Goal: Task Accomplishment & Management: Manage account settings

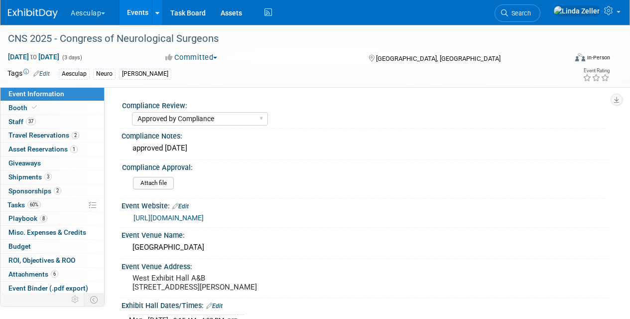
select select "Approved by Compliance"
select select "Neuro"
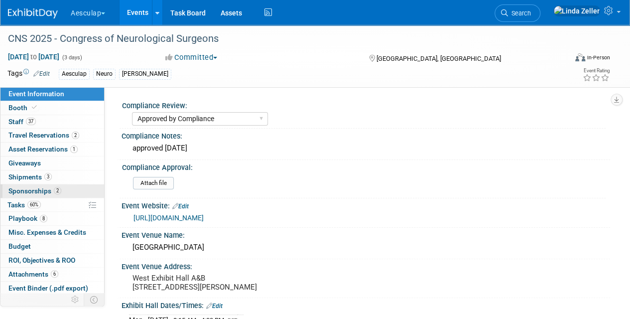
click at [27, 189] on span "Sponsorships 2" at bounding box center [34, 191] width 53 height 8
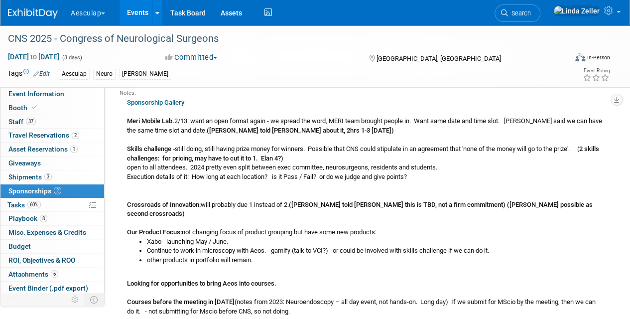
scroll to position [100, 0]
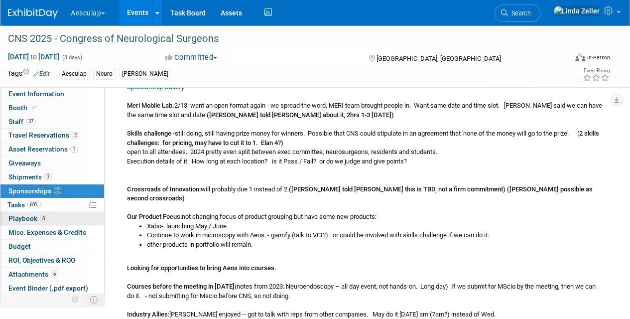
click at [31, 214] on span "Playbook 8" at bounding box center [27, 218] width 39 height 8
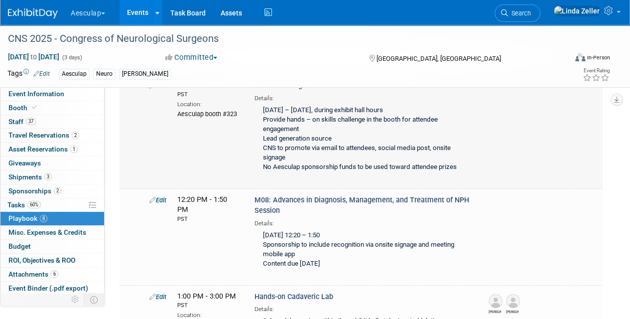
scroll to position [0, 0]
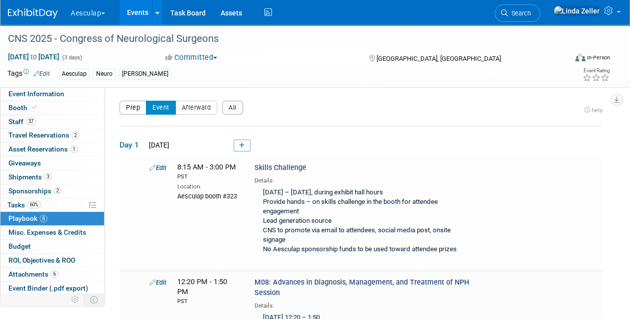
click at [138, 110] on button "Prep" at bounding box center [132, 108] width 27 height 14
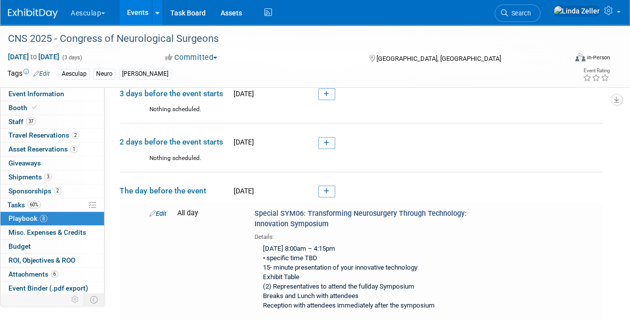
scroll to position [100, 0]
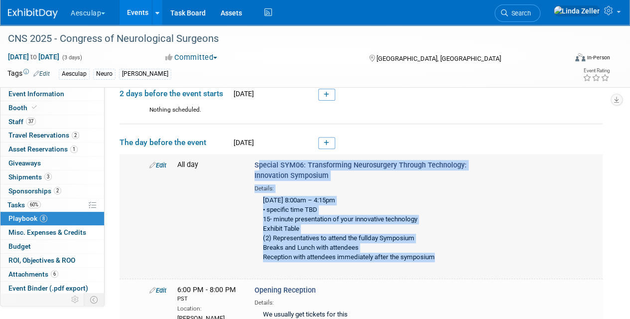
drag, startPoint x: 255, startPoint y: 159, endPoint x: 443, endPoint y: 261, distance: 213.8
click at [443, 261] on div "Special SYM06: Transforming Neurosurgery Through Technology: Innovation Symposi…" at bounding box center [362, 213] width 231 height 106
copy div "Special SYM06: Transforming Neurosurgery Through Technology: Innovation Symposi…"
click at [531, 11] on span "Search" at bounding box center [519, 12] width 23 height 7
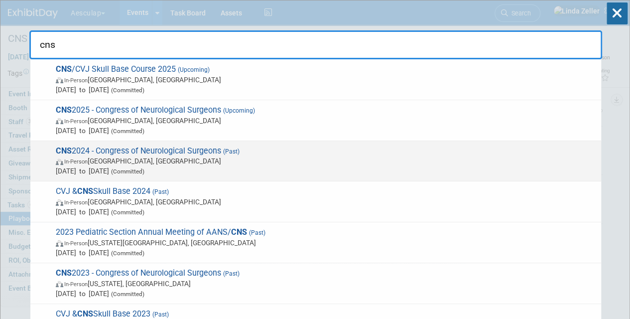
type input "cns"
click at [80, 156] on span "In-Person Houston, TX" at bounding box center [326, 161] width 540 height 10
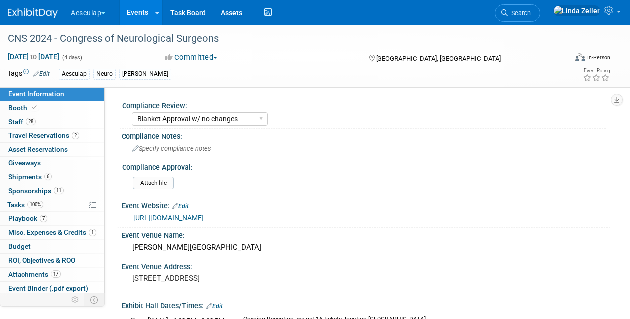
select select "Blanket Approval w/ no changes"
select select "Neuro"
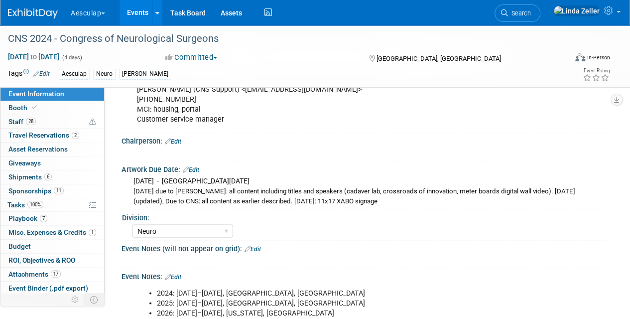
scroll to position [747, 0]
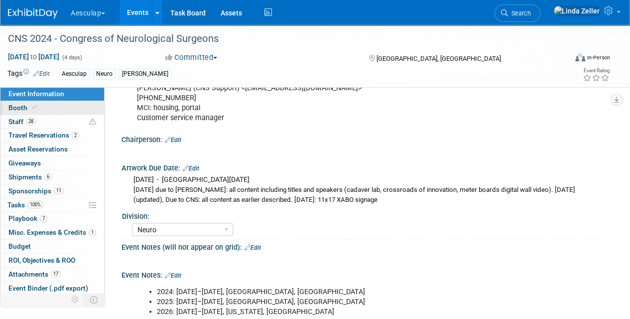
click at [8, 101] on link "Booth" at bounding box center [52, 107] width 104 height 13
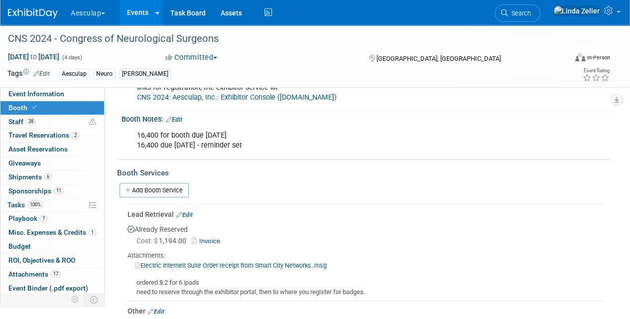
scroll to position [199, 0]
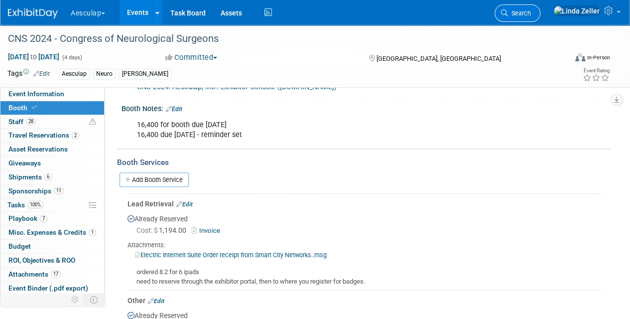
click at [531, 12] on span "Search" at bounding box center [519, 12] width 23 height 7
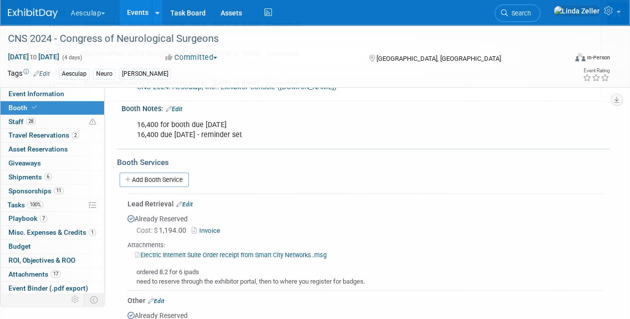
scroll to position [0, 0]
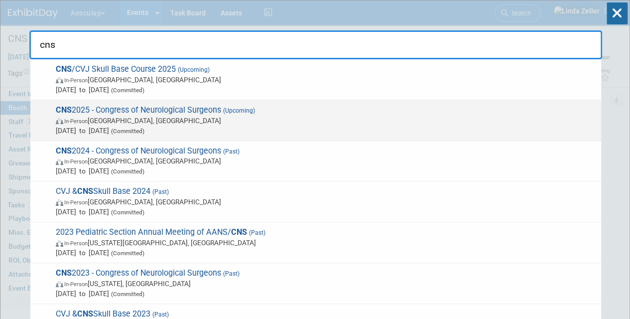
type input "cns"
click at [67, 118] on span "In-Person" at bounding box center [75, 121] width 23 height 6
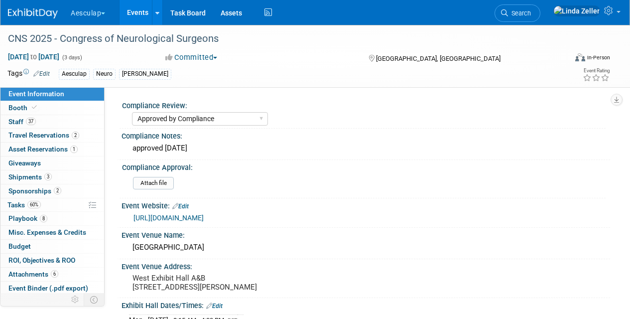
select select "Approved by Compliance"
select select "Neuro"
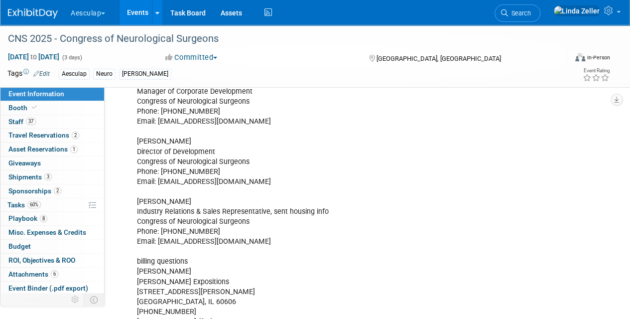
scroll to position [348, 0]
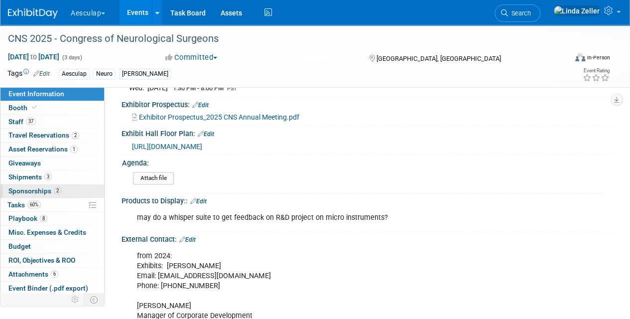
click at [41, 187] on span "Sponsorships 2" at bounding box center [34, 191] width 53 height 8
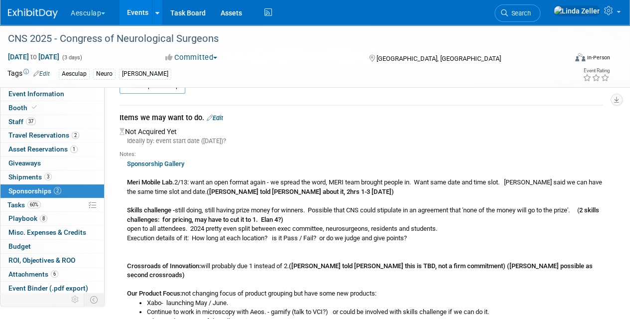
scroll to position [0, 0]
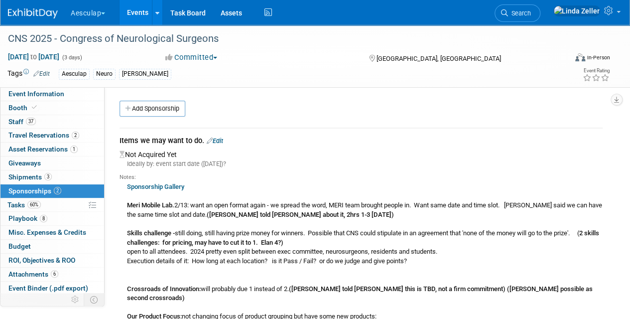
click at [160, 184] on link "Sponsorship Gallery" at bounding box center [155, 186] width 57 height 7
click at [10, 93] on span "Event Information" at bounding box center [36, 94] width 56 height 8
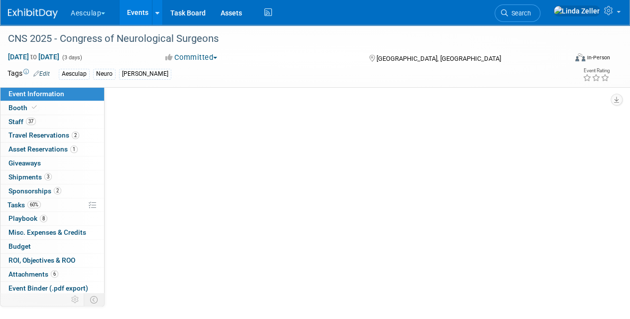
select select "Approved by Compliance"
select select "Neuro"
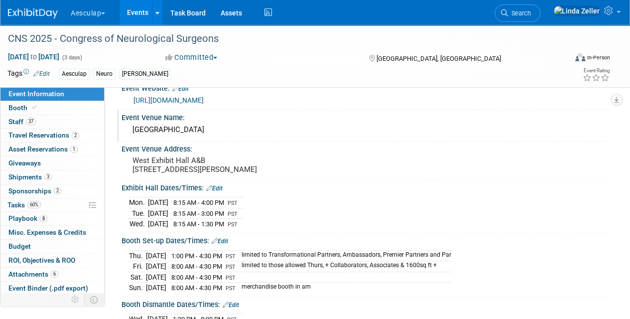
scroll to position [149, 0]
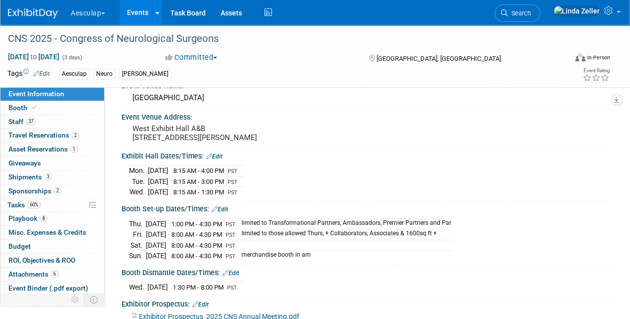
click at [226, 213] on link "Edit" at bounding box center [220, 209] width 16 height 7
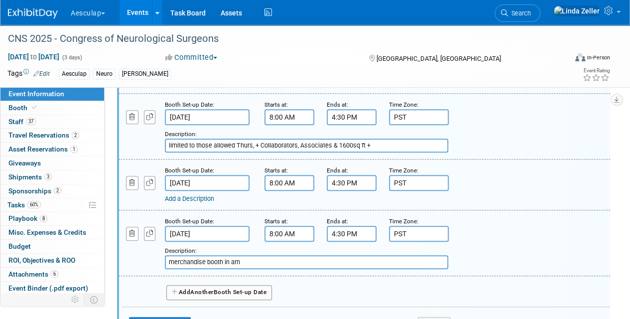
scroll to position [348, 0]
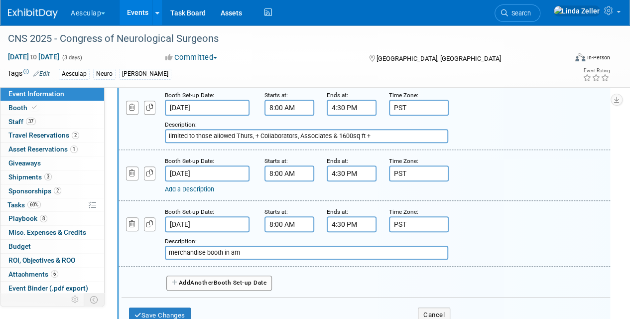
drag, startPoint x: 190, startPoint y: 289, endPoint x: 152, endPoint y: 269, distance: 43.0
click at [152, 269] on div "Booth Set-up Date: [DATE] Starts at: 1:00 PM Ends at: 4:30 PM Time Zone: Apply …" at bounding box center [365, 156] width 473 height 281
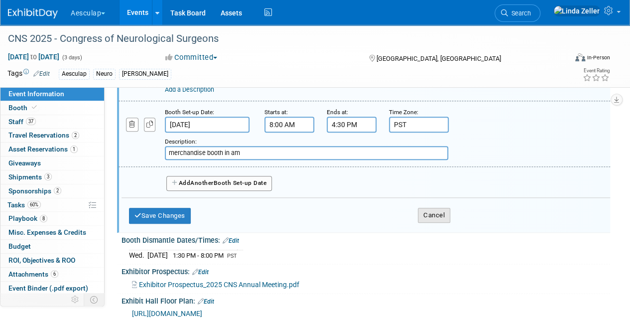
click at [425, 221] on button "Cancel" at bounding box center [434, 215] width 32 height 15
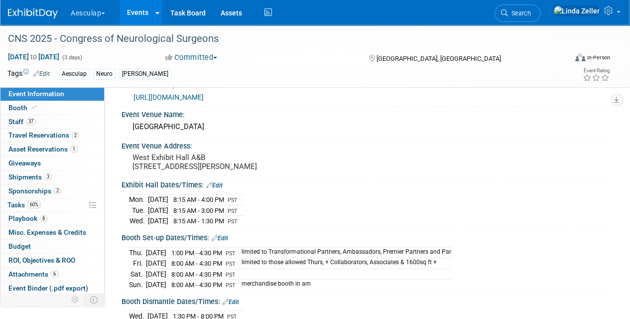
scroll to position [91, 0]
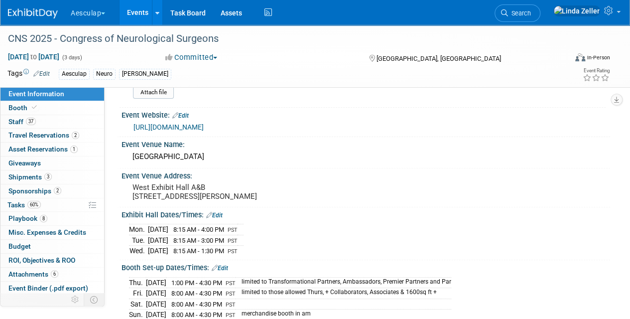
click at [220, 219] on link "Edit" at bounding box center [214, 215] width 16 height 7
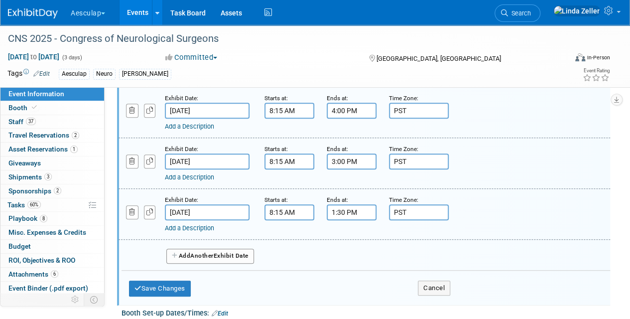
scroll to position [240, 0]
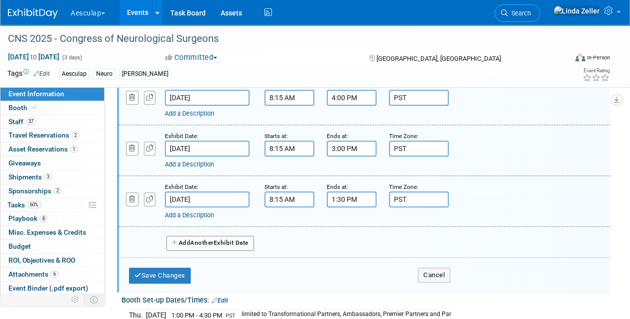
click at [184, 249] on button "Add Another Exhibit Date" at bounding box center [210, 242] width 88 height 15
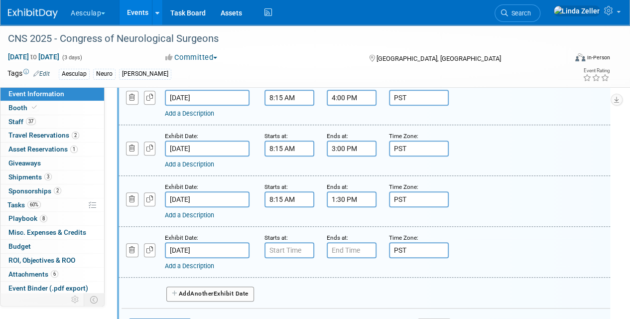
click at [183, 253] on input "[DATE]" at bounding box center [207, 250] width 85 height 16
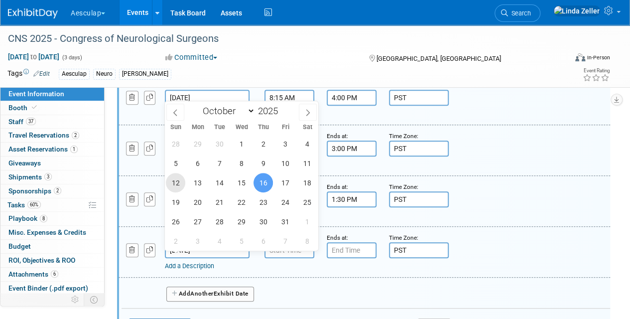
click at [175, 181] on span "12" at bounding box center [175, 182] width 19 height 19
type input "[DATE]"
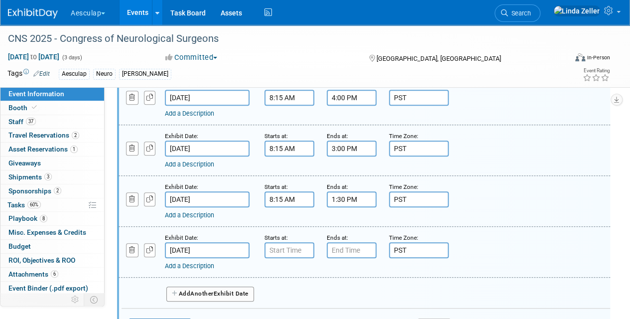
click at [200, 269] on link "Add a Description" at bounding box center [189, 265] width 49 height 7
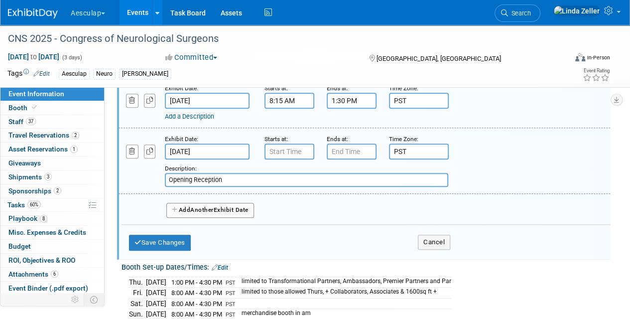
scroll to position [340, 0]
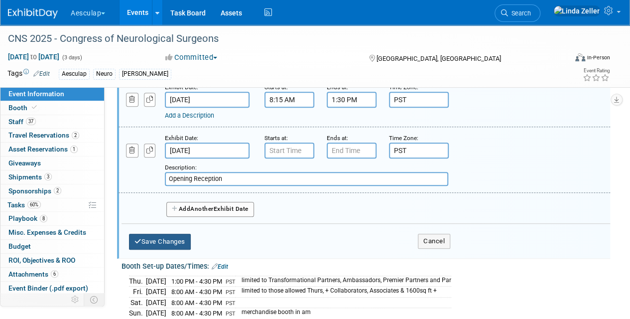
type input "Opening Reception"
click at [148, 247] on button "Save Changes" at bounding box center [160, 241] width 62 height 16
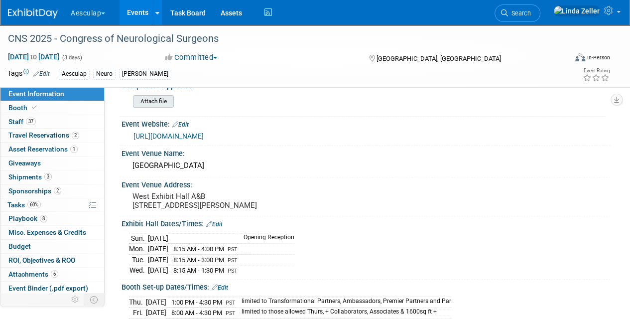
scroll to position [0, 0]
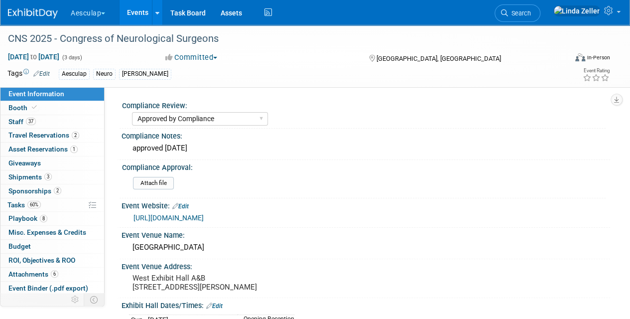
click at [179, 217] on link "[URL][DOMAIN_NAME]" at bounding box center [168, 218] width 70 height 8
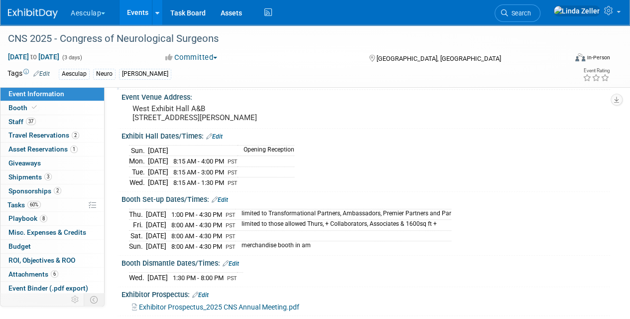
scroll to position [199, 0]
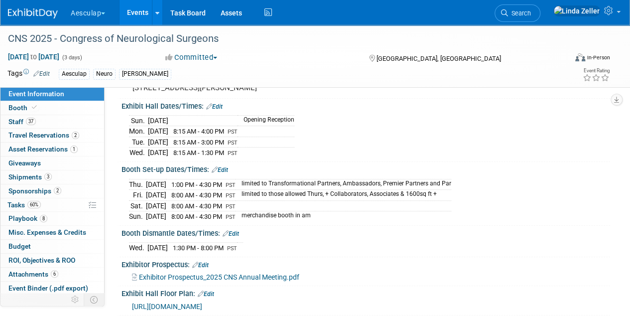
click at [220, 110] on link "Edit" at bounding box center [214, 106] width 16 height 7
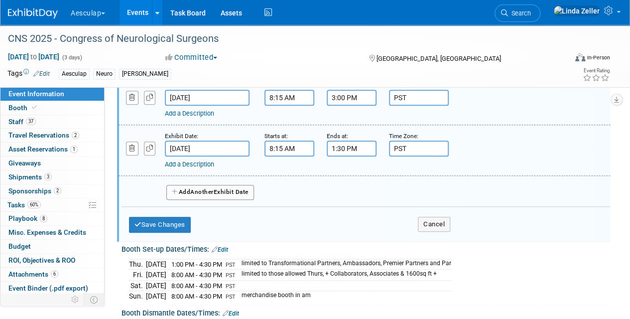
scroll to position [398, 0]
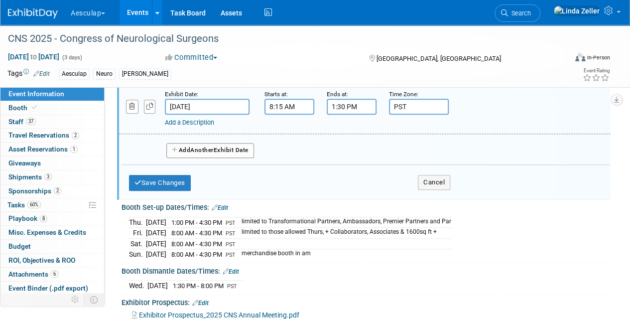
click at [200, 153] on span "Another" at bounding box center [201, 149] width 23 height 7
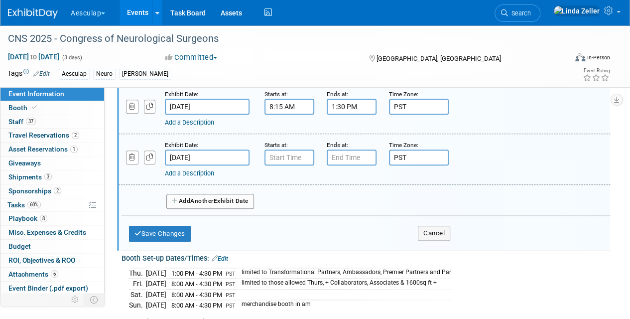
click at [187, 177] on link "Add a Description" at bounding box center [189, 172] width 49 height 7
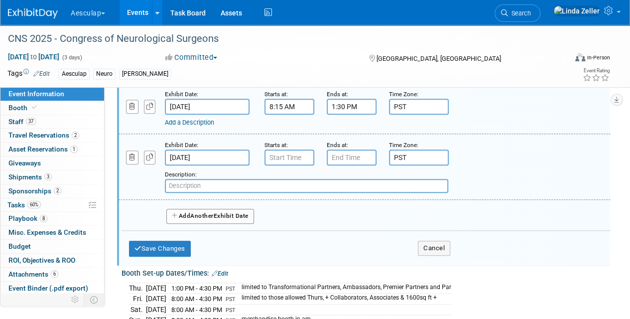
click at [187, 162] on input "[DATE]" at bounding box center [207, 157] width 85 height 16
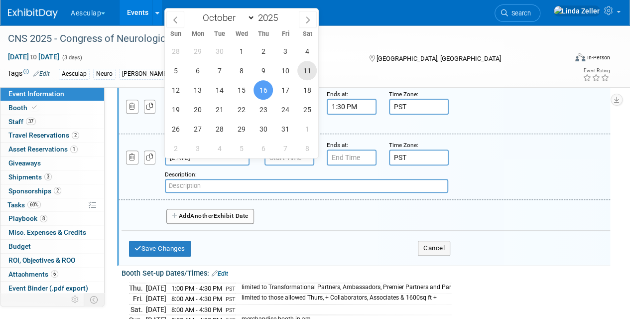
click at [306, 67] on span "11" at bounding box center [306, 70] width 19 height 19
type input "[DATE]"
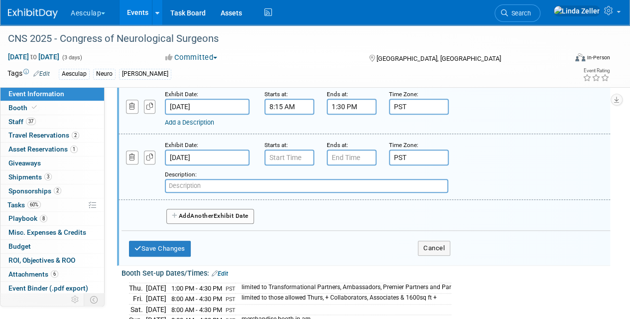
click at [216, 193] on input "text" at bounding box center [306, 186] width 283 height 14
click at [256, 193] on input "International, Resident, and" at bounding box center [306, 186] width 283 height 14
click at [315, 193] on input "International, Resident, and Foundation Reception - 2 tickets" at bounding box center [306, 186] width 283 height 14
type input "International, Resident, and Foundation Reception - 6 tickets"
click at [172, 254] on button "Save Changes" at bounding box center [160, 248] width 62 height 16
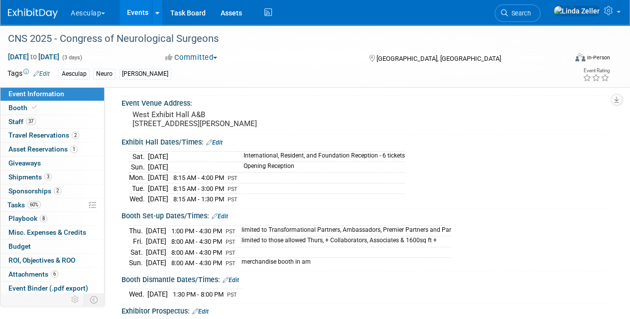
scroll to position [153, 0]
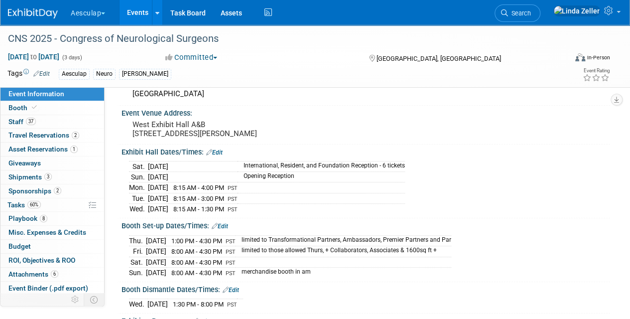
click at [220, 156] on link "Edit" at bounding box center [214, 152] width 16 height 7
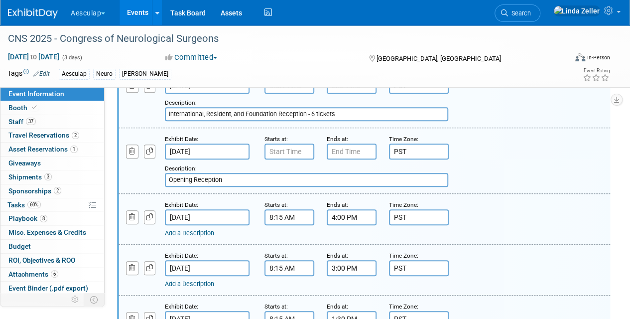
scroll to position [253, 0]
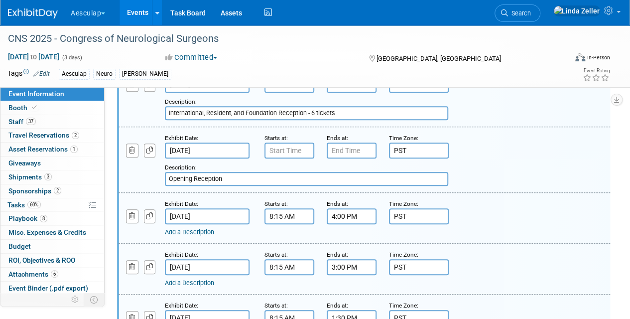
click at [233, 186] on input "Opening Reception" at bounding box center [306, 179] width 283 height 14
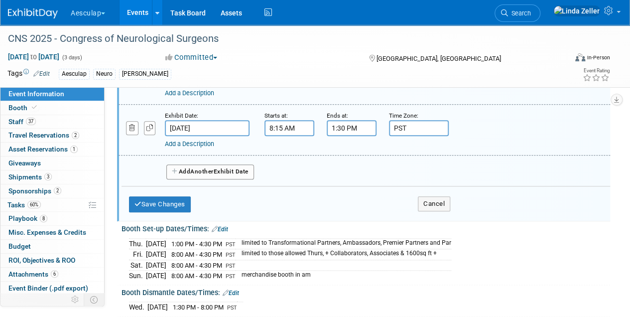
scroll to position [452, 0]
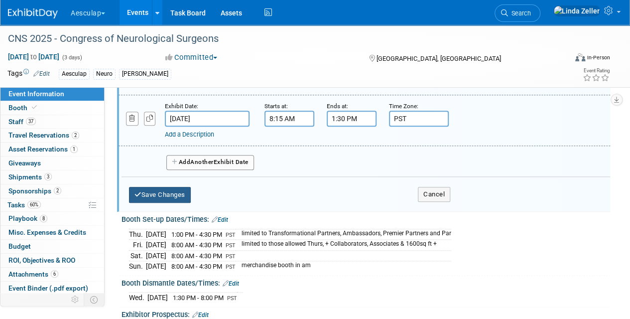
type input "Opening Reception - 6 tickets"
click at [173, 202] on button "Save Changes" at bounding box center [160, 195] width 62 height 16
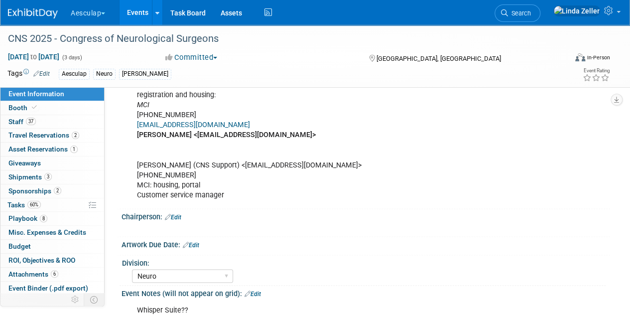
scroll to position [854, 0]
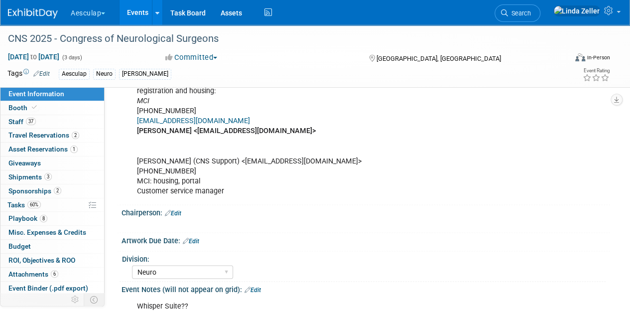
click at [23, 214] on span "Playbook 8" at bounding box center [27, 218] width 39 height 8
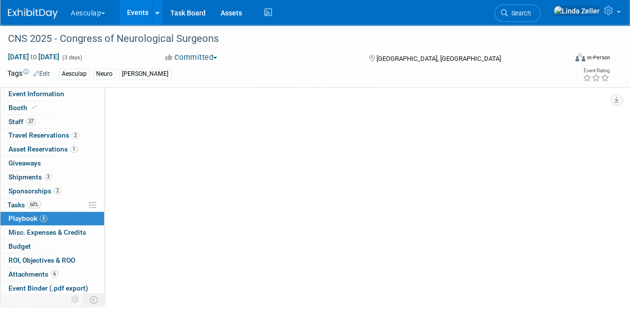
scroll to position [0, 0]
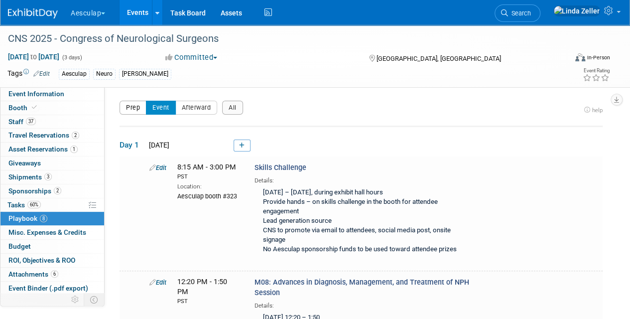
click at [132, 105] on button "Prep" at bounding box center [132, 108] width 27 height 14
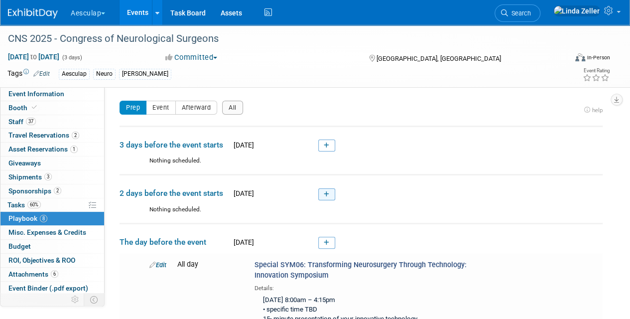
click at [328, 191] on icon at bounding box center [326, 194] width 5 height 6
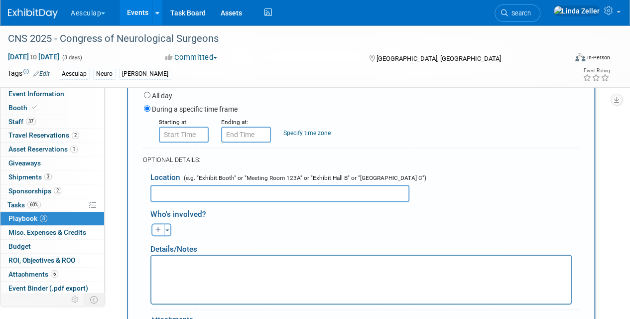
scroll to position [230, 0]
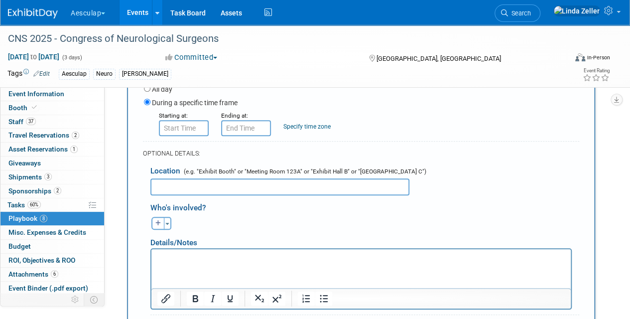
click at [167, 251] on html at bounding box center [360, 256] width 419 height 14
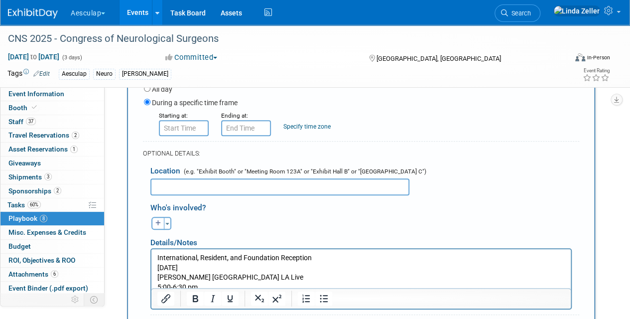
scroll to position [242, 0]
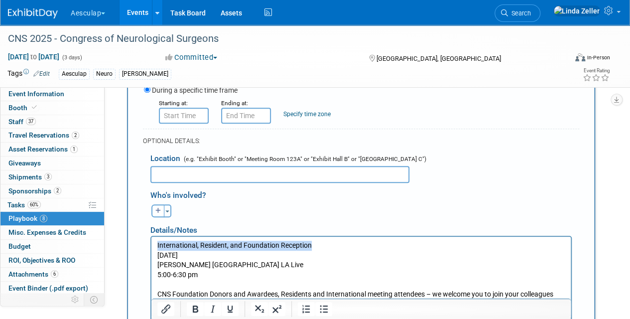
drag, startPoint x: 312, startPoint y: 245, endPoint x: 127, endPoint y: 240, distance: 184.3
click at [151, 240] on html "International, Resident, and Foundation Reception [DATE] [PERSON_NAME][GEOGRAPH…" at bounding box center [360, 282] width 419 height 92
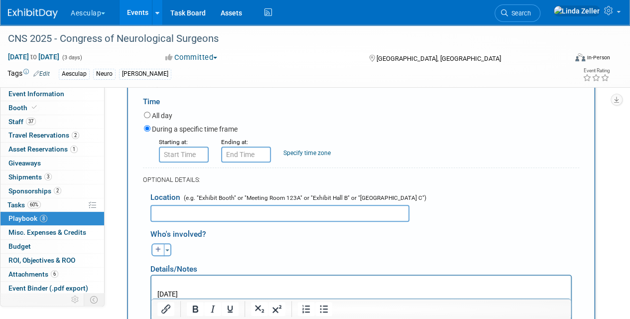
scroll to position [93, 0]
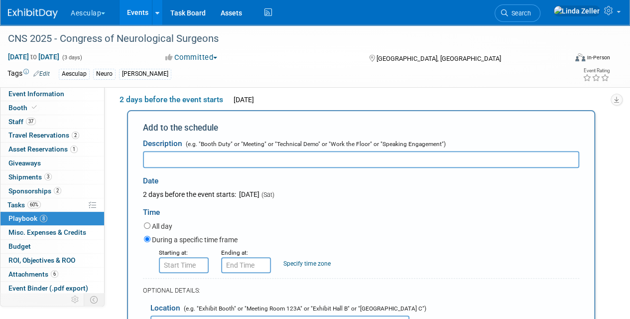
click at [159, 154] on input "text" at bounding box center [361, 159] width 436 height 17
paste input "International, Resident, and Foundation Reception"
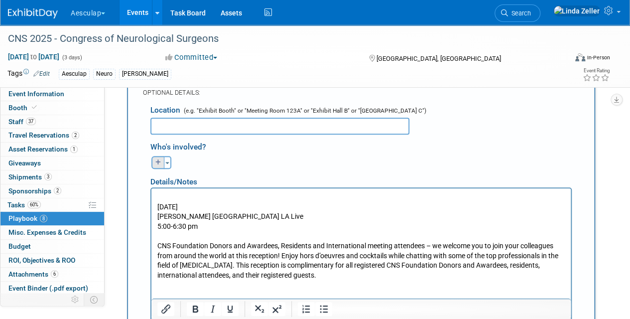
scroll to position [292, 0]
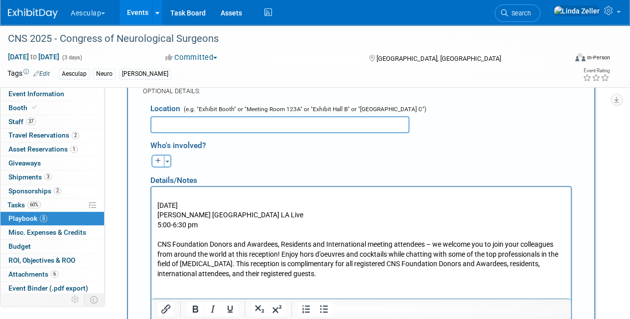
type input "International, Resident, and Foundation Reception"
drag, startPoint x: 266, startPoint y: 216, endPoint x: 139, endPoint y: 213, distance: 126.5
click at [151, 213] on html "[DATE] [PERSON_NAME][GEOGRAPHIC_DATA] LA Live 5:00-6:30 pm CNS Foundation Donor…" at bounding box center [360, 233] width 419 height 92
click at [160, 126] on input "text" at bounding box center [279, 124] width 259 height 17
paste input "[PERSON_NAME] [GEOGRAPHIC_DATA] LA Live"
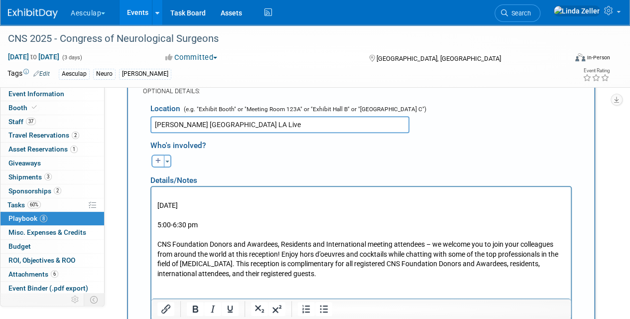
type input "[PERSON_NAME] [GEOGRAPHIC_DATA] LA Live"
drag, startPoint x: 230, startPoint y: 205, endPoint x: 98, endPoint y: 196, distance: 132.2
click at [151, 196] on html "[DATE] 5:00-6:30 pm CNS Foundation Donors and Awardees, Residents and Internati…" at bounding box center [360, 233] width 419 height 92
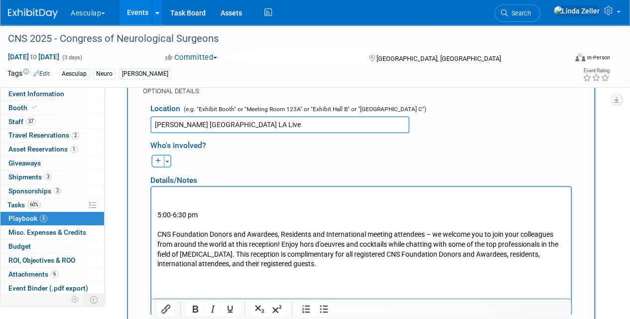
scroll to position [192, 0]
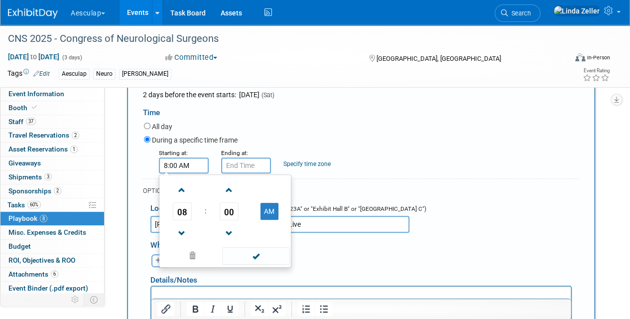
click at [187, 163] on input "8:00 AM" at bounding box center [184, 165] width 50 height 16
click at [175, 226] on span at bounding box center [181, 233] width 17 height 17
click at [179, 208] on span "07" at bounding box center [182, 211] width 19 height 18
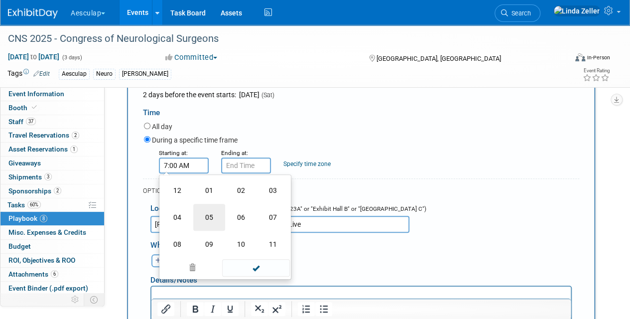
click at [205, 214] on td "05" at bounding box center [209, 217] width 32 height 27
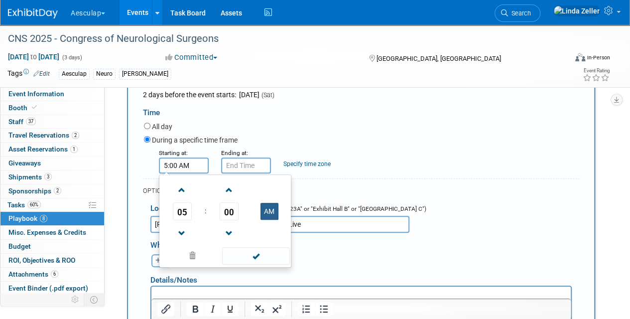
click at [272, 210] on button "AM" at bounding box center [269, 211] width 18 height 17
type input "5:00 PM"
click at [237, 165] on input "5:00 PM" at bounding box center [246, 165] width 50 height 16
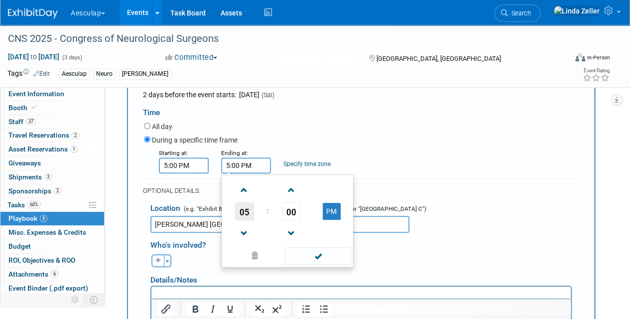
click at [246, 212] on span "05" at bounding box center [244, 211] width 19 height 18
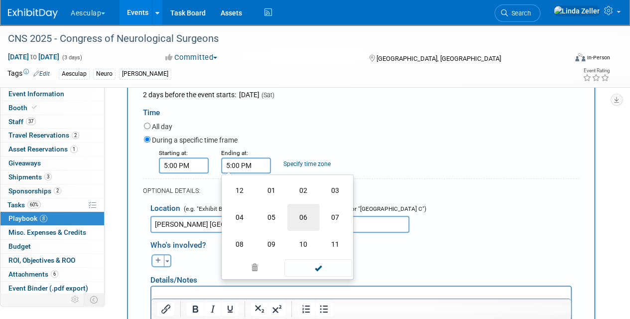
click at [302, 214] on td "06" at bounding box center [303, 217] width 32 height 27
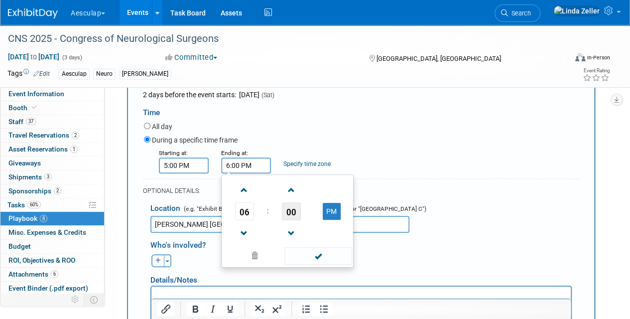
click at [290, 210] on span "00" at bounding box center [291, 211] width 19 height 18
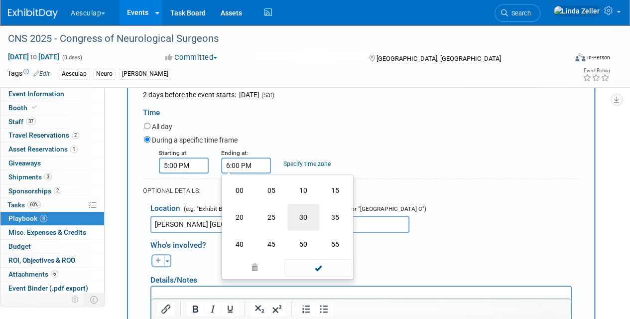
click at [305, 218] on td "30" at bounding box center [303, 217] width 32 height 27
type input "6:30 PM"
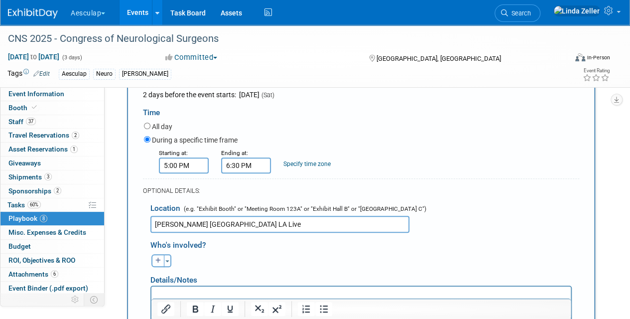
click at [296, 162] on link "Specify time zone" at bounding box center [306, 163] width 47 height 7
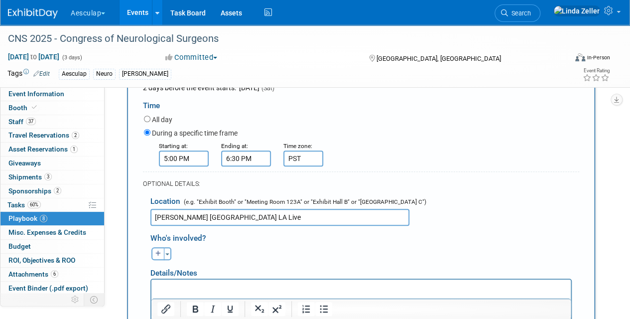
scroll to position [292, 0]
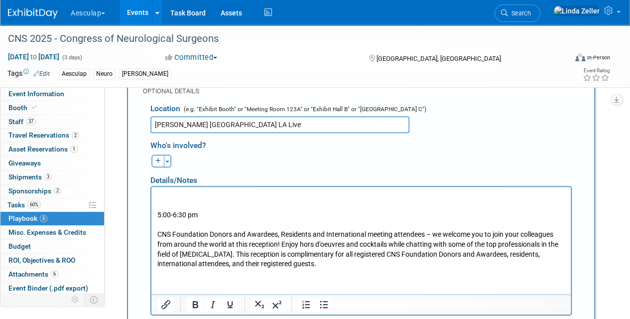
type input "PST"
click at [157, 231] on p "CNS Foundation Donors and Awardees, Residents and International meeting attende…" at bounding box center [361, 244] width 408 height 49
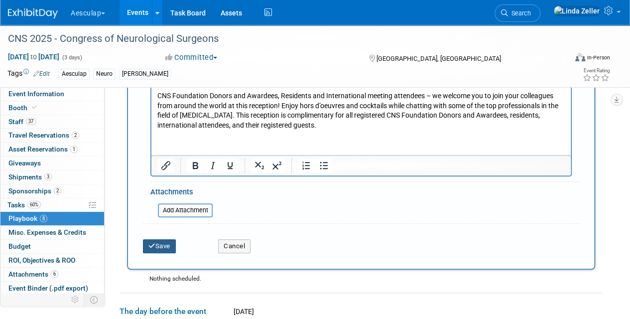
click at [162, 241] on button "Save" at bounding box center [159, 246] width 33 height 14
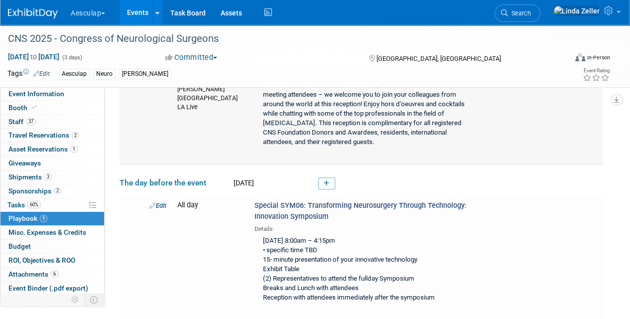
scroll to position [179, 0]
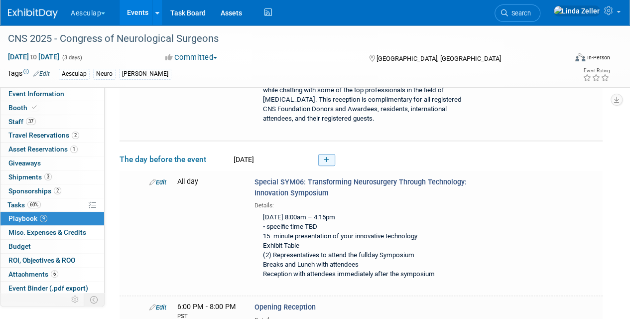
click at [323, 154] on link at bounding box center [326, 160] width 17 height 12
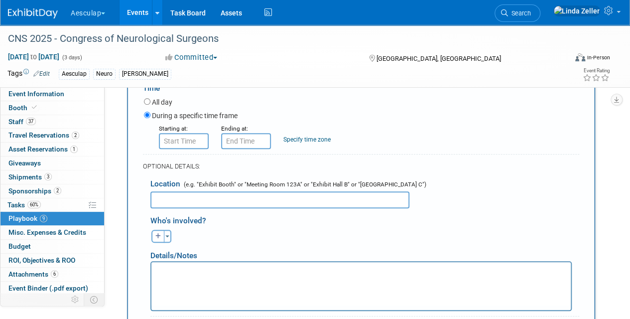
scroll to position [373, 0]
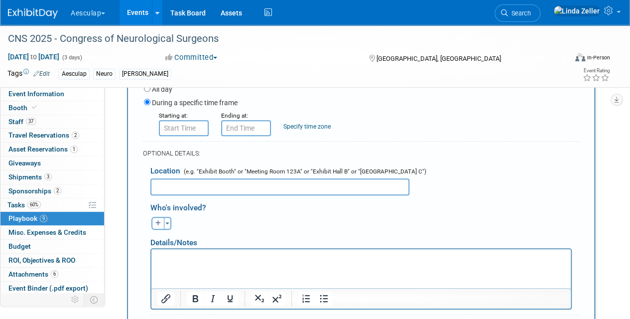
click at [160, 253] on p "Rich Text Area. Press ALT-0 for help." at bounding box center [361, 257] width 408 height 10
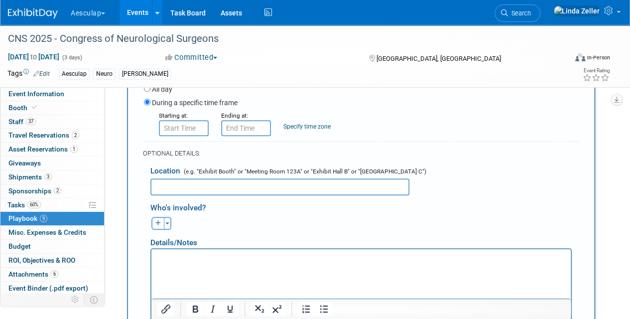
scroll to position [375, 0]
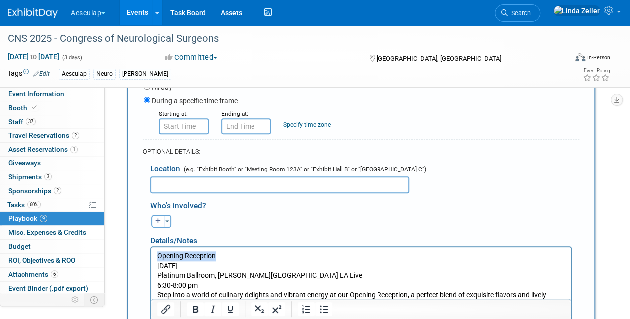
drag, startPoint x: 214, startPoint y: 255, endPoint x: 155, endPoint y: 252, distance: 58.8
click at [155, 252] on html "Opening Reception [DATE] Platinum Ballroom, [PERSON_NAME][GEOGRAPHIC_DATA] LA L…" at bounding box center [360, 287] width 419 height 82
drag, startPoint x: 217, startPoint y: 258, endPoint x: 150, endPoint y: 254, distance: 66.8
click at [151, 254] on html "Opening Reception [DATE] Platinum Ballroom, [PERSON_NAME][GEOGRAPHIC_DATA] LA L…" at bounding box center [360, 287] width 419 height 82
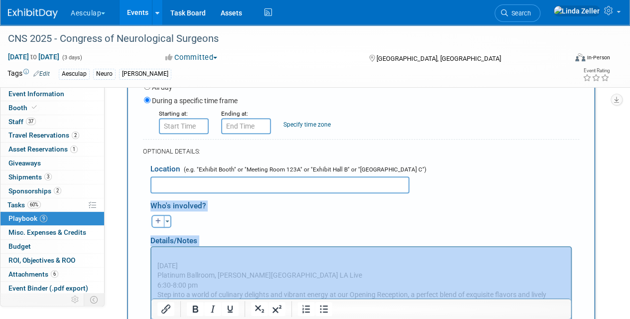
drag, startPoint x: 150, startPoint y: 253, endPoint x: 164, endPoint y: 177, distance: 77.3
click at [164, 180] on form "Description (e.g. "Booth Duty" or "Meeting" or "Technical Demo" or "Work the Fl…" at bounding box center [361, 226] width 436 height 462
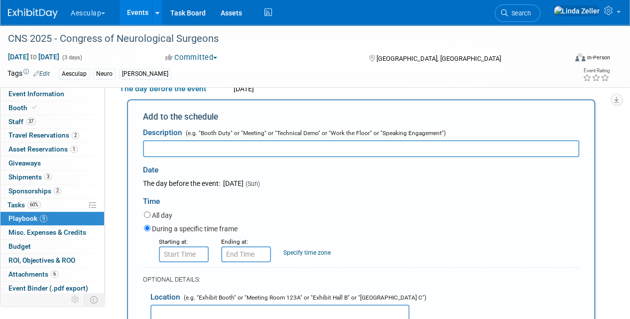
scroll to position [226, 0]
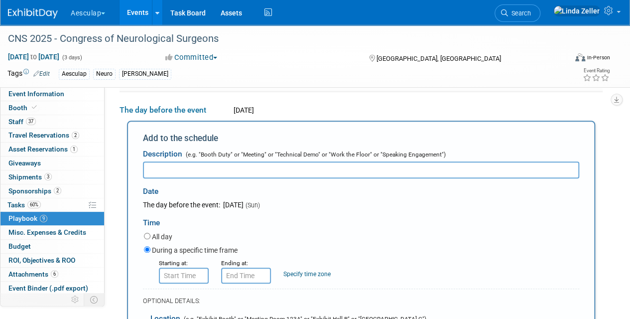
click at [158, 166] on input "text" at bounding box center [361, 169] width 436 height 17
paste input "Opening Reception"
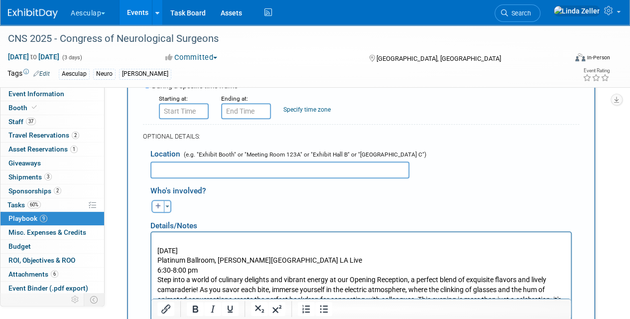
scroll to position [425, 0]
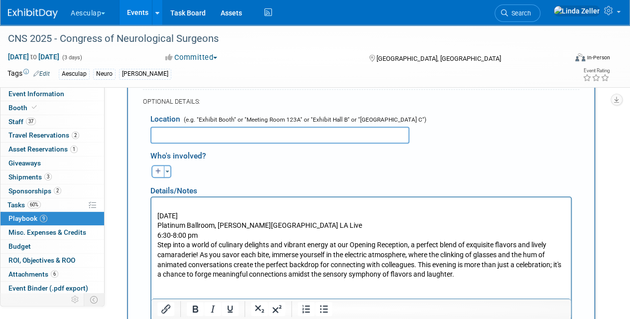
type input "Opening Reception"
click at [158, 212] on p "[DATE] Platinum Ballroom, [PERSON_NAME][GEOGRAPHIC_DATA] LA Live 6:30-8:00 pm" at bounding box center [361, 225] width 408 height 29
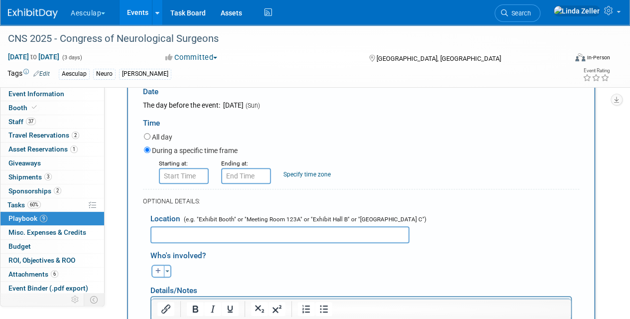
scroll to position [326, 0]
click at [173, 172] on input "8:00 AM" at bounding box center [184, 176] width 50 height 16
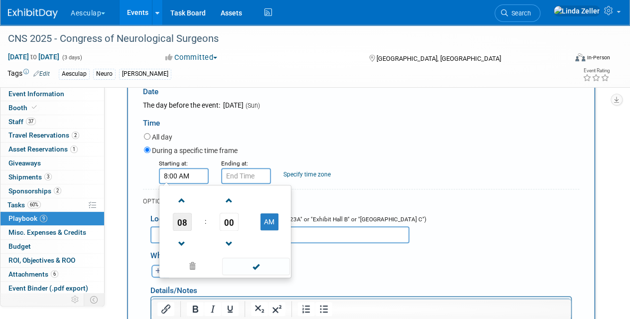
click at [185, 217] on span "08" at bounding box center [182, 222] width 19 height 18
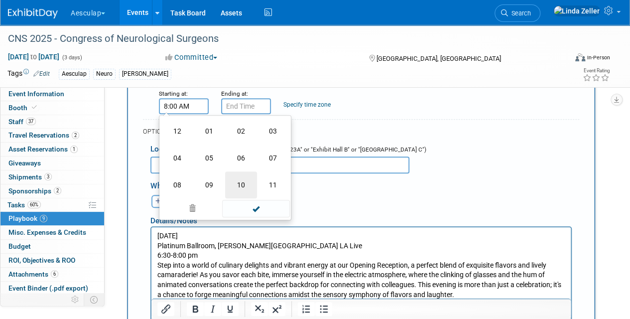
scroll to position [375, 0]
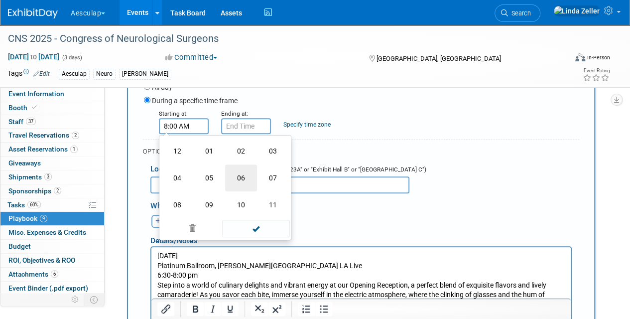
click at [234, 171] on td "06" at bounding box center [241, 177] width 32 height 27
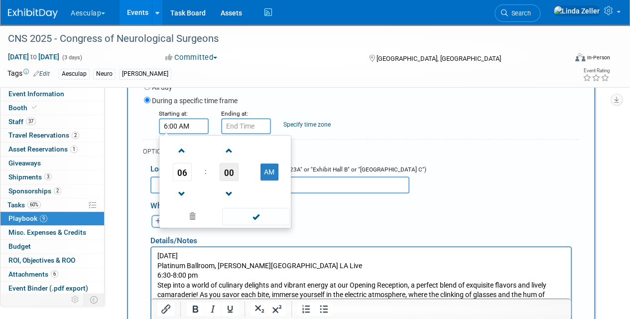
click at [227, 172] on span "00" at bounding box center [229, 172] width 19 height 18
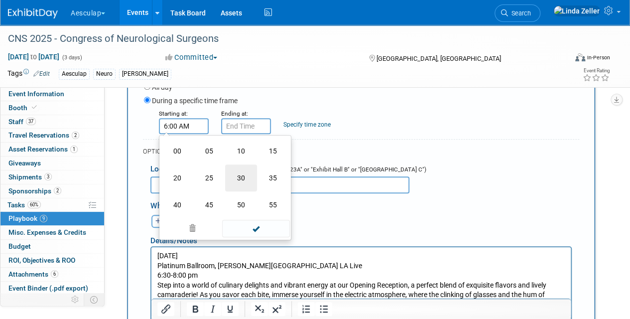
click at [247, 173] on td "30" at bounding box center [241, 177] width 32 height 27
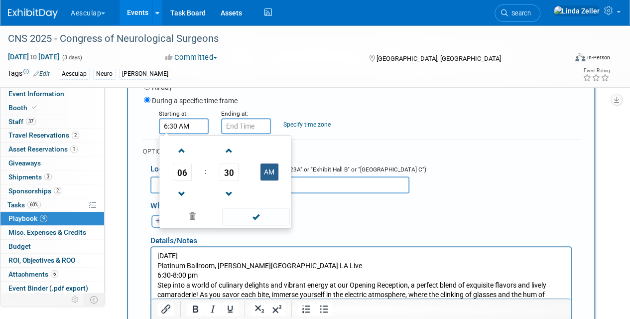
click at [266, 166] on button "AM" at bounding box center [269, 171] width 18 height 17
type input "6:30 PM"
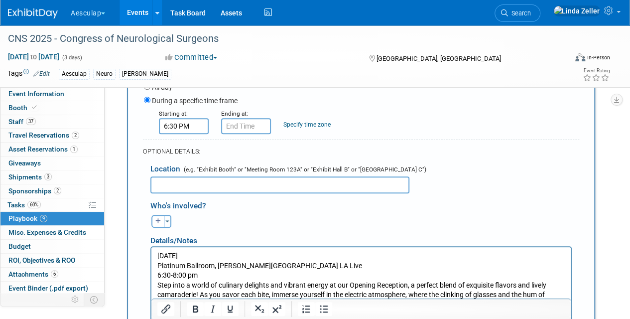
click at [301, 147] on div "OPTIONAL DETAILS:" at bounding box center [361, 151] width 436 height 9
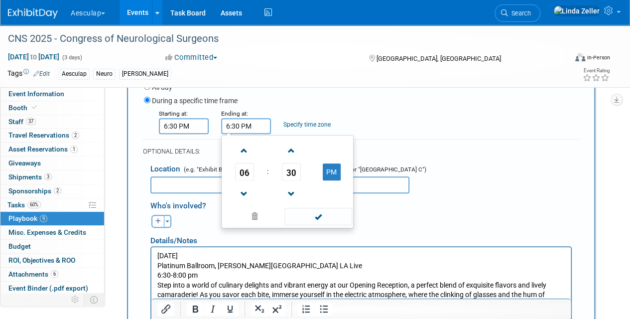
click at [236, 129] on input "6:30 PM" at bounding box center [246, 126] width 50 height 16
click at [244, 160] on link at bounding box center [244, 149] width 19 height 25
click at [244, 171] on span "07" at bounding box center [244, 172] width 19 height 18
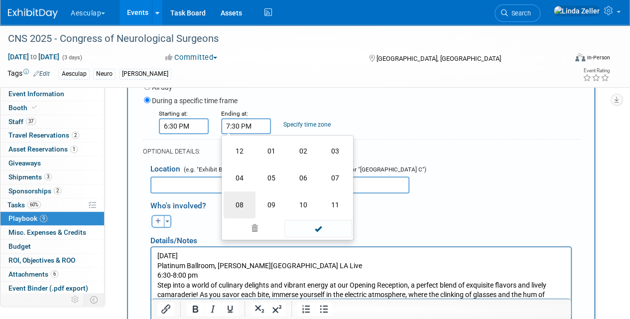
click at [244, 201] on td "08" at bounding box center [240, 204] width 32 height 27
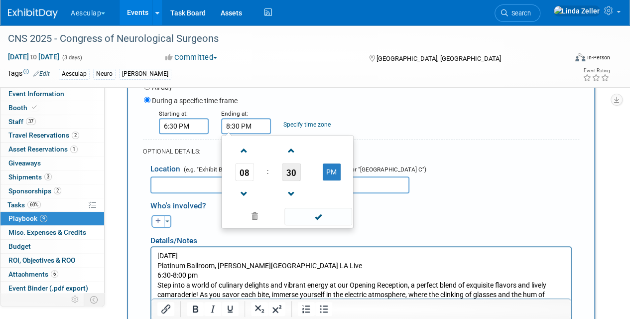
click at [291, 168] on span "30" at bounding box center [291, 172] width 19 height 18
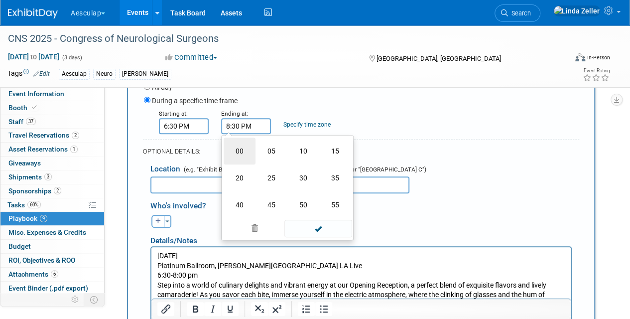
click at [240, 148] on td "00" at bounding box center [240, 150] width 32 height 27
type input "8:00 PM"
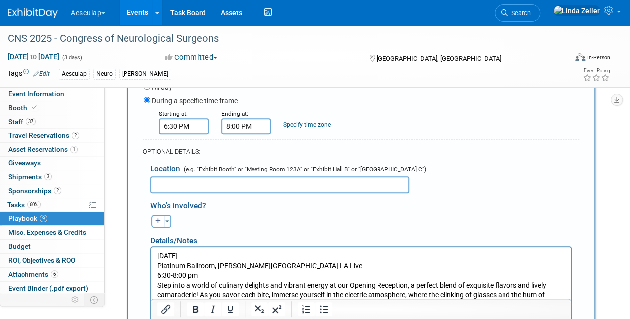
click at [305, 119] on div "Specify time zone" at bounding box center [306, 118] width 47 height 21
click at [302, 122] on link "Specify time zone" at bounding box center [306, 124] width 47 height 7
type input "PST"
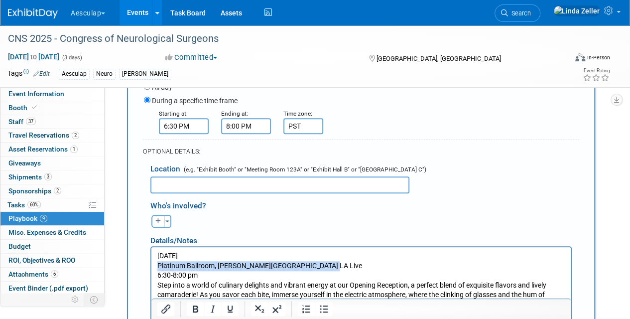
drag, startPoint x: 322, startPoint y: 266, endPoint x: 99, endPoint y: 260, distance: 223.1
click at [151, 260] on html "[DATE] Platinum Ballroom, [PERSON_NAME][GEOGRAPHIC_DATA] LA Live 6:30-8:00 pm S…" at bounding box center [360, 282] width 419 height 72
click at [158, 182] on input "text" at bounding box center [279, 184] width 259 height 17
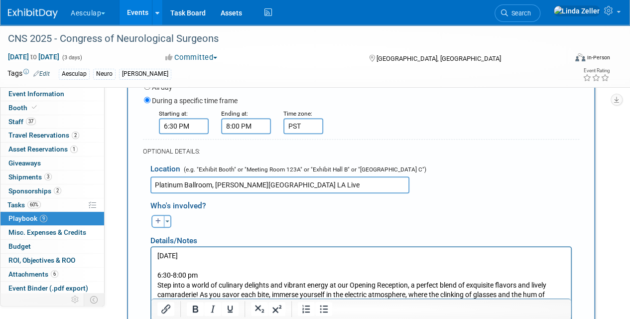
type input "Platinum Ballroom, [PERSON_NAME][GEOGRAPHIC_DATA] LA Live"
drag, startPoint x: 197, startPoint y: 273, endPoint x: 266, endPoint y: 503, distance: 240.0
click at [151, 246] on html "[DATE] 6:30-8:00 pm Step into a world of culinary delights and vibrant energy a…" at bounding box center [360, 282] width 419 height 72
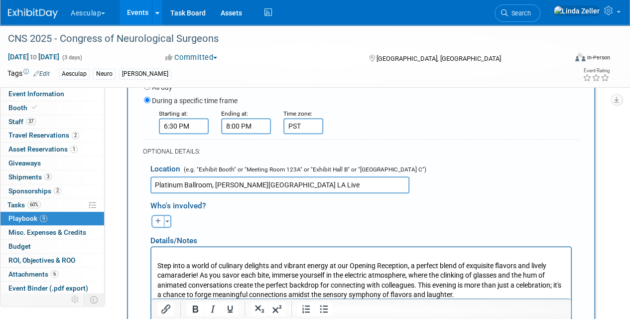
click at [157, 263] on body "Step into a world of culinary delights and vibrant energy at our Opening Recept…" at bounding box center [361, 274] width 409 height 49
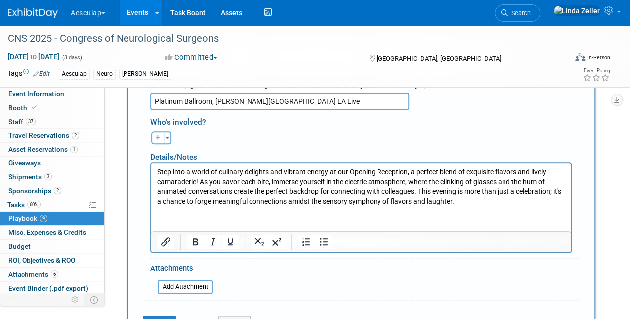
scroll to position [475, 0]
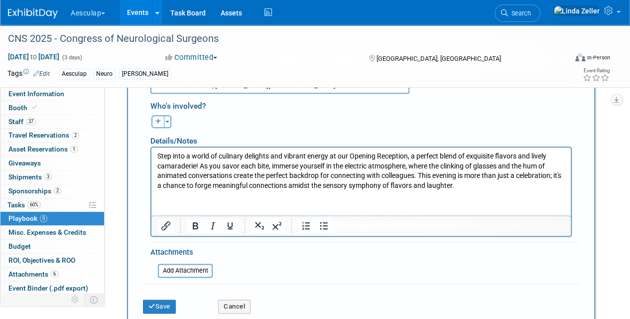
click at [455, 184] on p "Step into a world of culinary delights and vibrant energy at our Opening Recept…" at bounding box center [361, 170] width 408 height 39
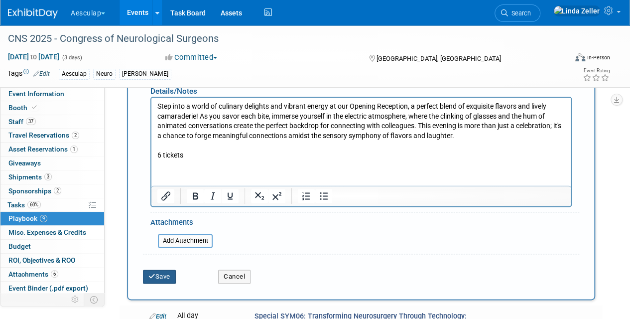
click at [163, 274] on button "Save" at bounding box center [159, 276] width 33 height 14
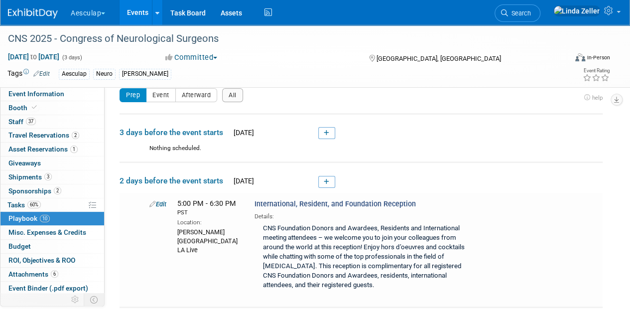
scroll to position [0, 0]
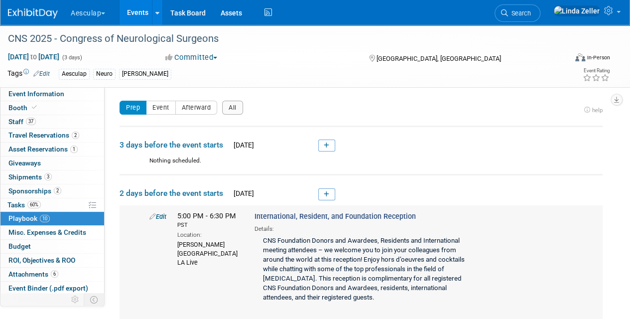
click at [163, 213] on link "Edit" at bounding box center [157, 216] width 17 height 7
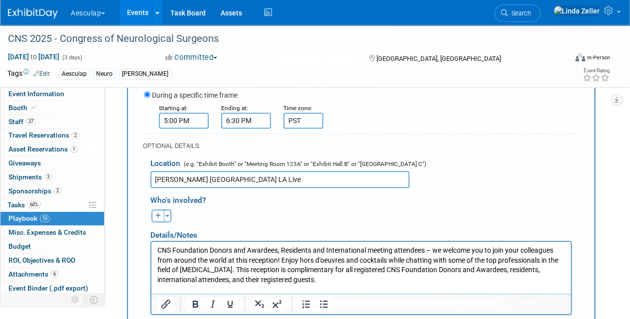
scroll to position [290, 0]
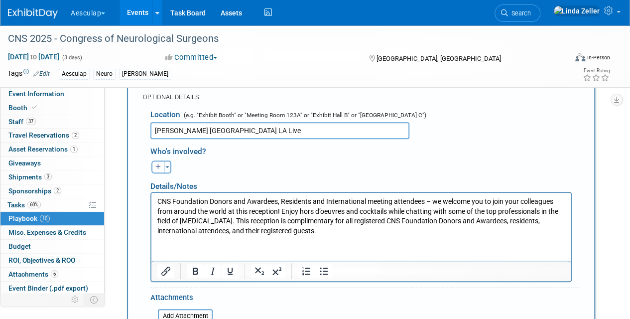
click at [318, 231] on p "CNS Foundation Donors and Awardees, Residents and International meeting attende…" at bounding box center [361, 215] width 408 height 39
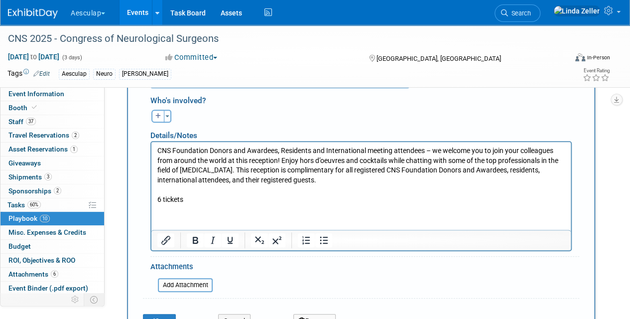
scroll to position [389, 0]
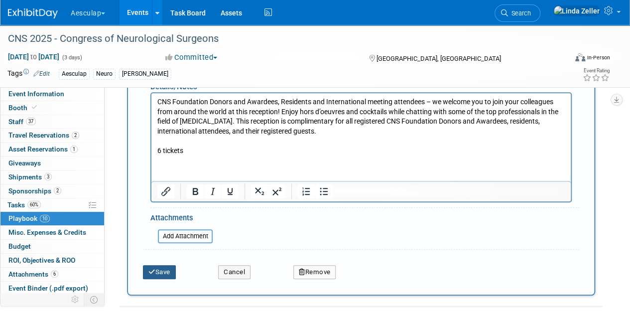
click at [156, 267] on button "Save" at bounding box center [159, 272] width 33 height 14
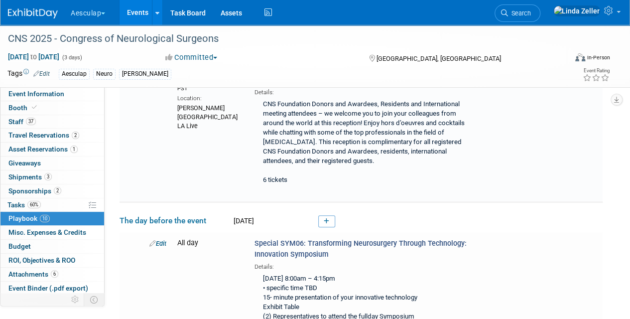
scroll to position [79, 0]
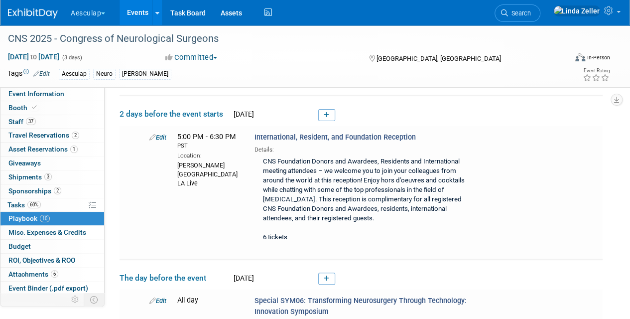
click at [531, 14] on span "Search" at bounding box center [519, 12] width 23 height 7
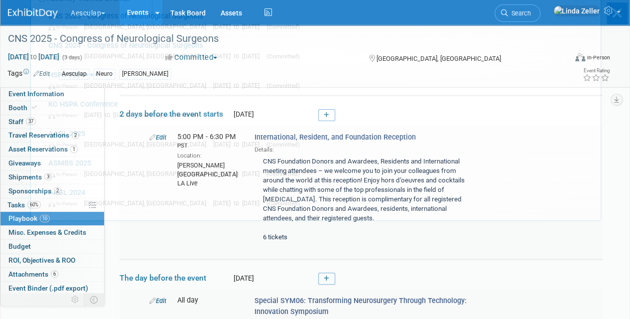
scroll to position [0, 0]
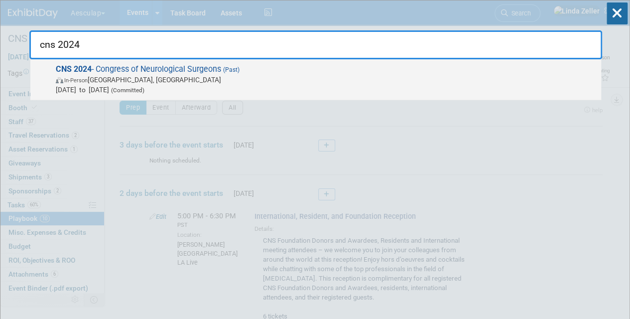
type input "cns 2024"
click at [77, 79] on span "In-Person" at bounding box center [75, 80] width 23 height 6
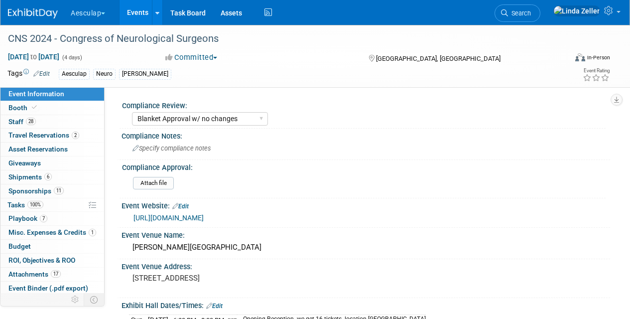
select select "Blanket Approval w/ no changes"
select select "Neuro"
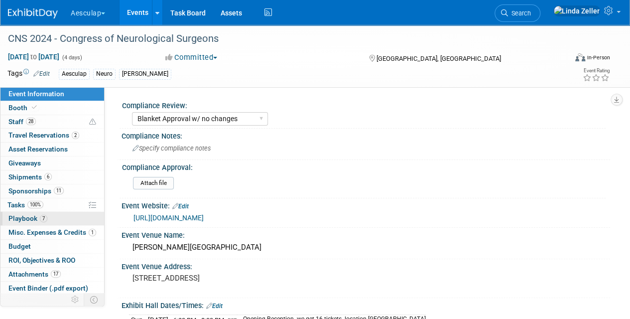
click at [19, 216] on span "Playbook 7" at bounding box center [27, 218] width 39 height 8
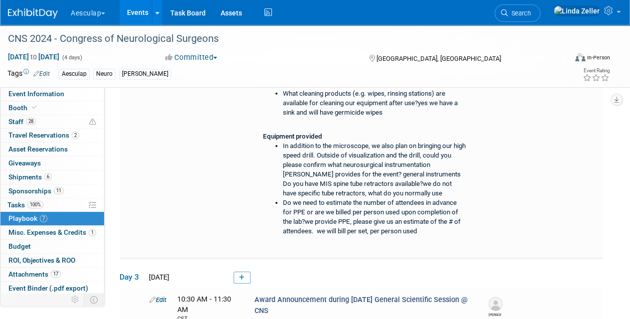
scroll to position [1593, 0]
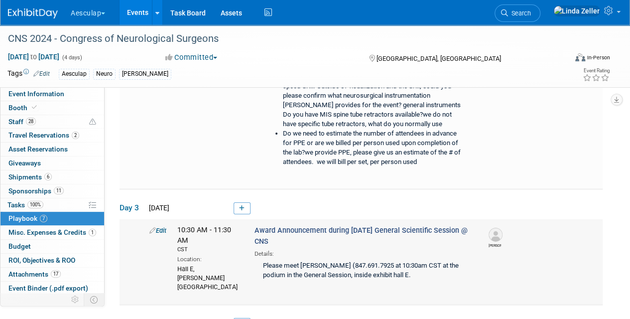
drag, startPoint x: 255, startPoint y: 204, endPoint x: 271, endPoint y: 215, distance: 19.3
click at [271, 225] on div "Award Announcement during Tuesday General Scientific Session @ CNS Details: Ple…" at bounding box center [362, 254] width 231 height 59
drag, startPoint x: 271, startPoint y: 215, endPoint x: 261, endPoint y: 205, distance: 13.7
copy span "Award Announcement during Tuesday General Scientific Session @ CNS"
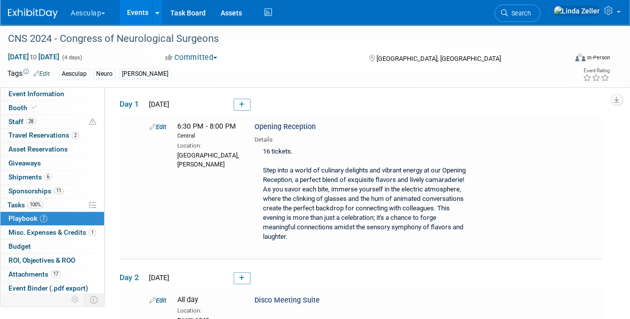
scroll to position [0, 0]
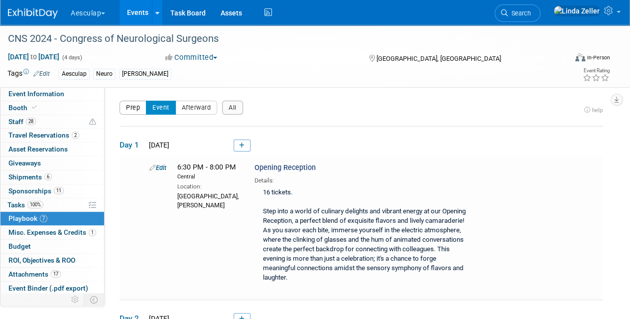
click at [133, 106] on button "Prep" at bounding box center [132, 108] width 27 height 14
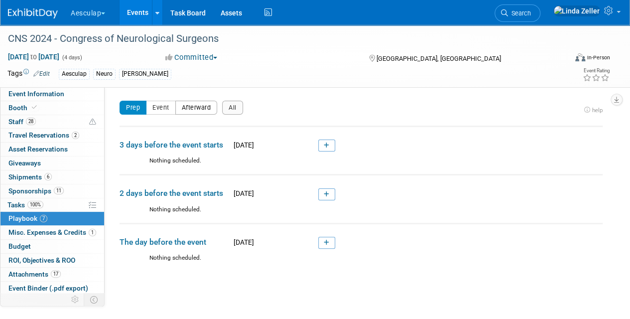
click at [201, 107] on button "Afterward" at bounding box center [196, 108] width 42 height 14
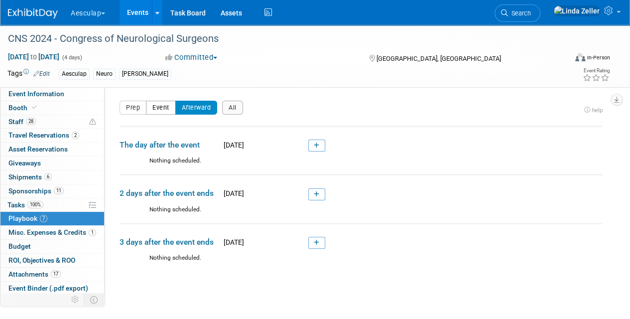
click at [156, 108] on button "Event" at bounding box center [161, 108] width 30 height 14
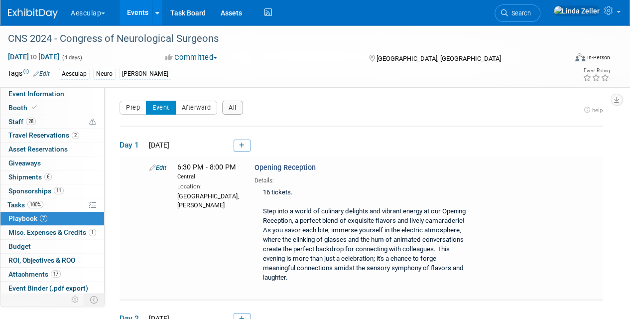
click at [589, 111] on icon "help" at bounding box center [593, 110] width 18 height 6
